Goal: Task Accomplishment & Management: Complete application form

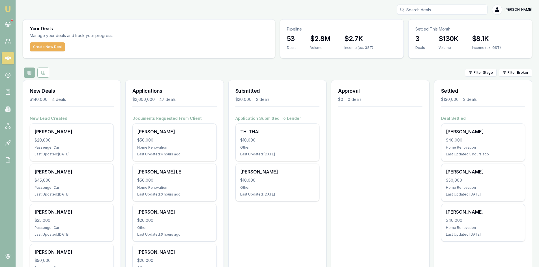
click at [433, 9] on input "Search deals" at bounding box center [442, 10] width 91 height 10
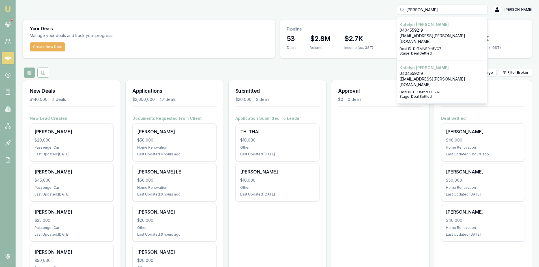
type input "[PERSON_NAME]"
click at [442, 32] on p "0404559219" at bounding box center [442, 30] width 85 height 6
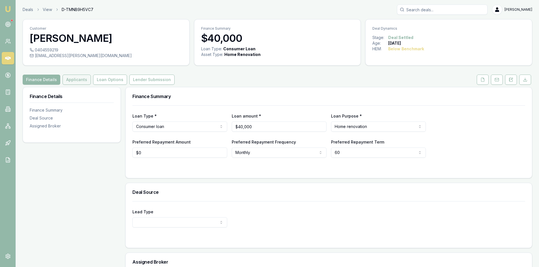
click at [81, 81] on button "Applicants" at bounding box center [77, 80] width 28 height 10
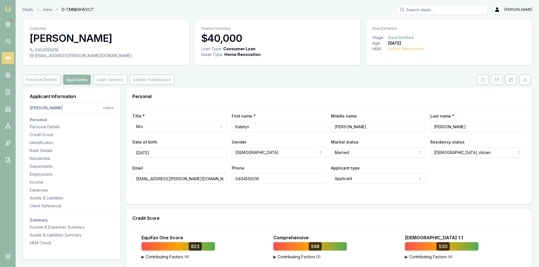
scroll to position [57, 0]
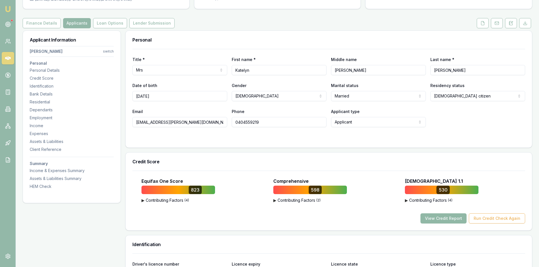
click at [436, 221] on button "View Credit Report" at bounding box center [444, 219] width 46 height 10
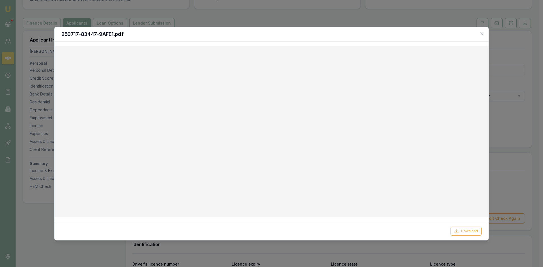
click at [485, 35] on div "250717-83447-9AFE1.pdf" at bounding box center [272, 34] width 434 height 14
click at [484, 34] on icon "button" at bounding box center [482, 34] width 5 height 5
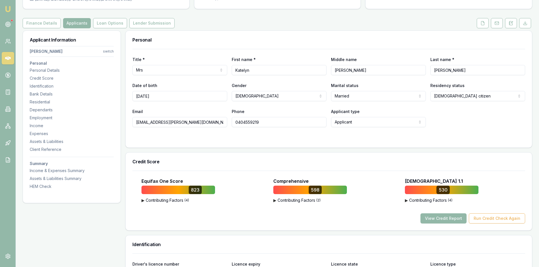
scroll to position [28, 0]
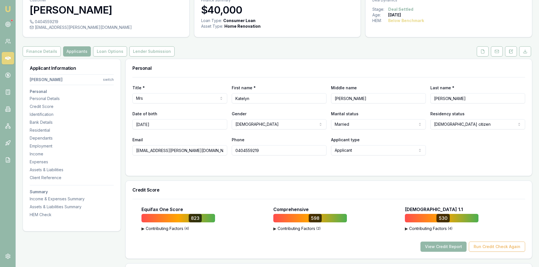
drag, startPoint x: 458, startPoint y: 247, endPoint x: 387, endPoint y: 234, distance: 72.8
click at [458, 247] on button "View Credit Report" at bounding box center [444, 247] width 46 height 10
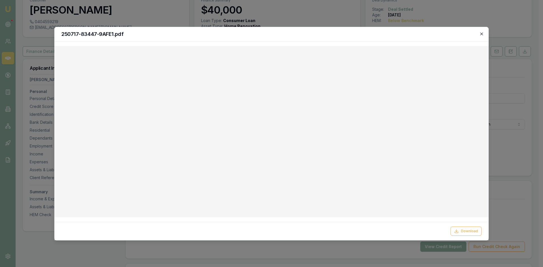
click at [484, 35] on icon "button" at bounding box center [482, 34] width 5 height 5
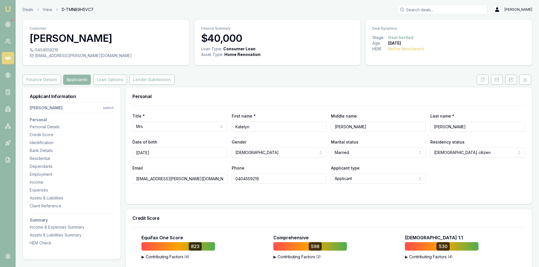
scroll to position [57, 0]
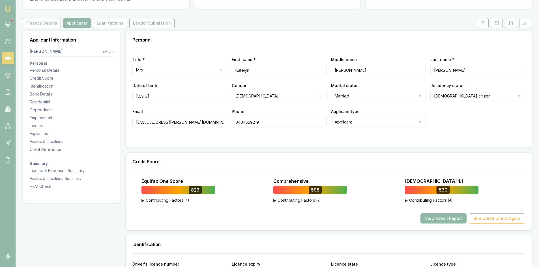
click at [441, 220] on button "View Credit Report" at bounding box center [444, 219] width 46 height 10
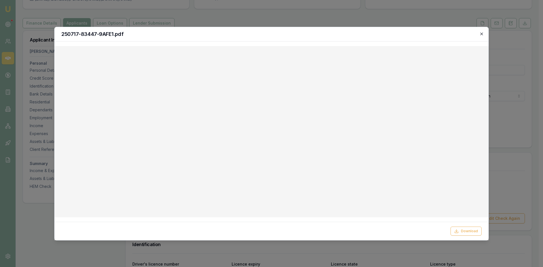
click at [482, 34] on icon "button" at bounding box center [482, 34] width 3 height 3
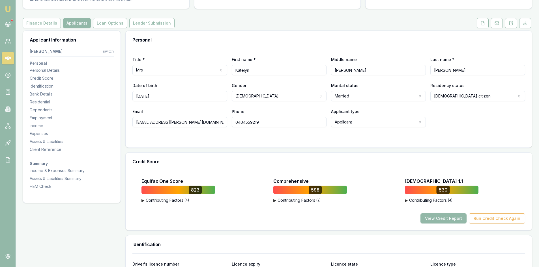
scroll to position [85, 0]
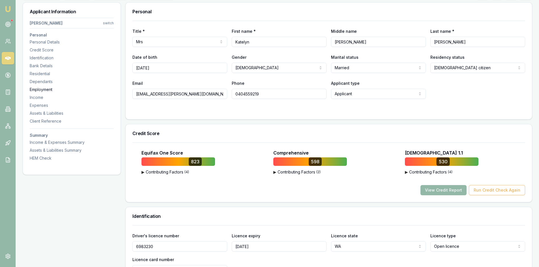
drag, startPoint x: 191, startPoint y: 93, endPoint x: 112, endPoint y: 91, distance: 79.3
click at [251, 97] on input "0404559219" at bounding box center [279, 94] width 95 height 10
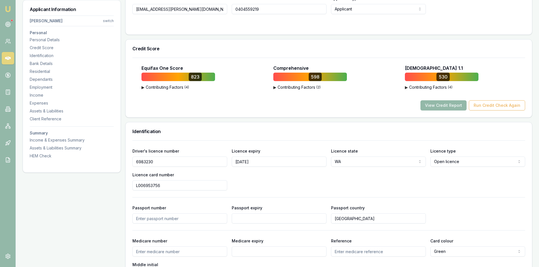
scroll to position [198, 0]
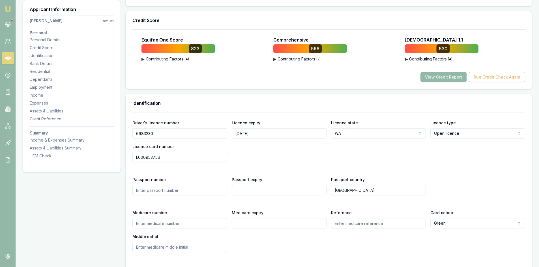
click at [145, 132] on input "6983230" at bounding box center [179, 134] width 95 height 10
click at [147, 160] on input "L006953756" at bounding box center [179, 157] width 95 height 10
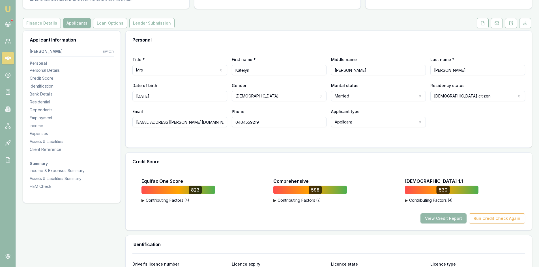
scroll to position [0, 0]
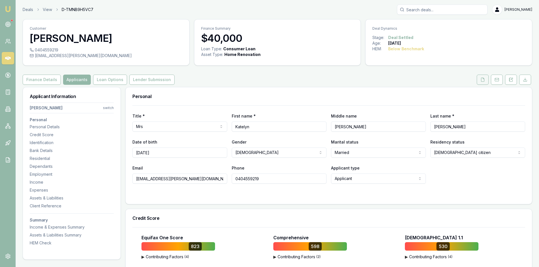
click at [488, 79] on button at bounding box center [483, 80] width 12 height 10
